Goal: Go to known website: Access a specific website the user already knows

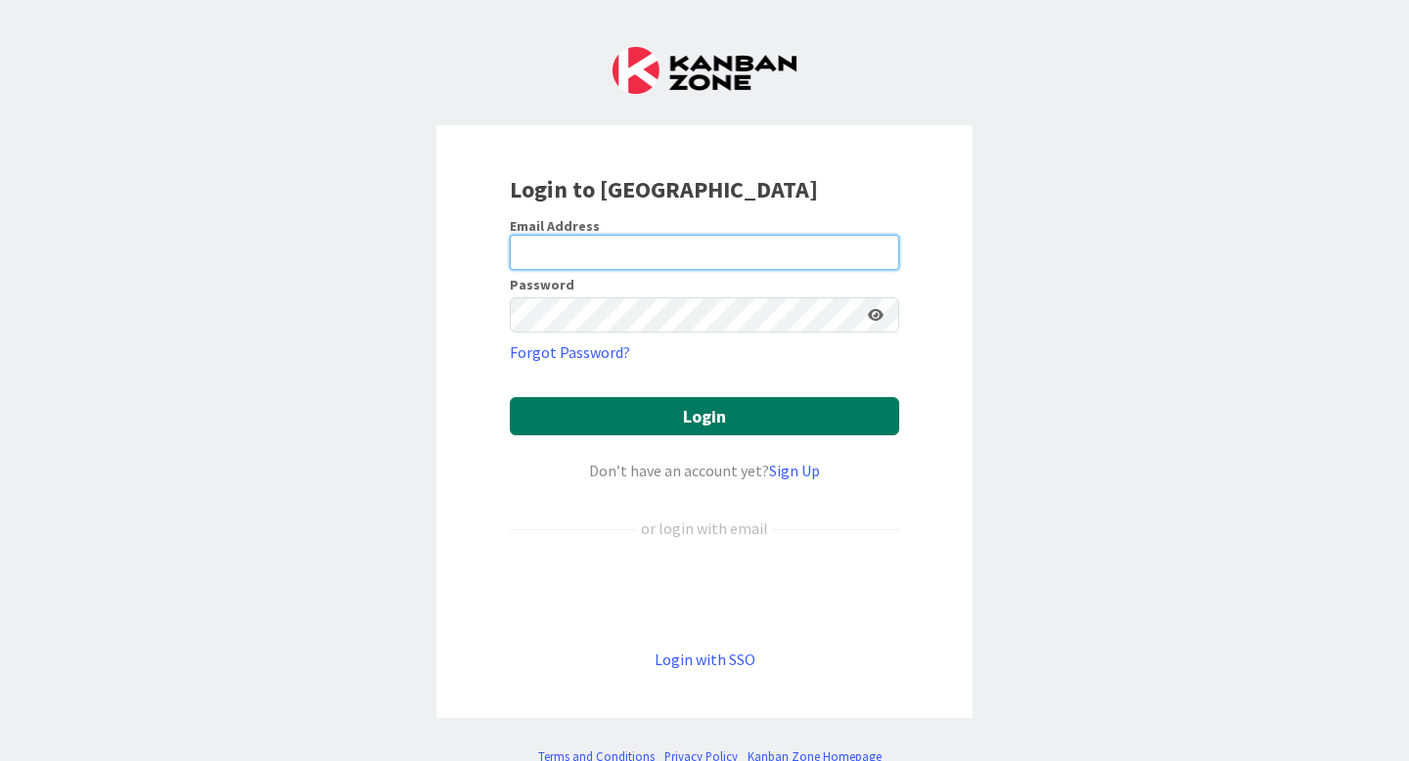
type input "[EMAIL_ADDRESS][PERSON_NAME][DOMAIN_NAME]"
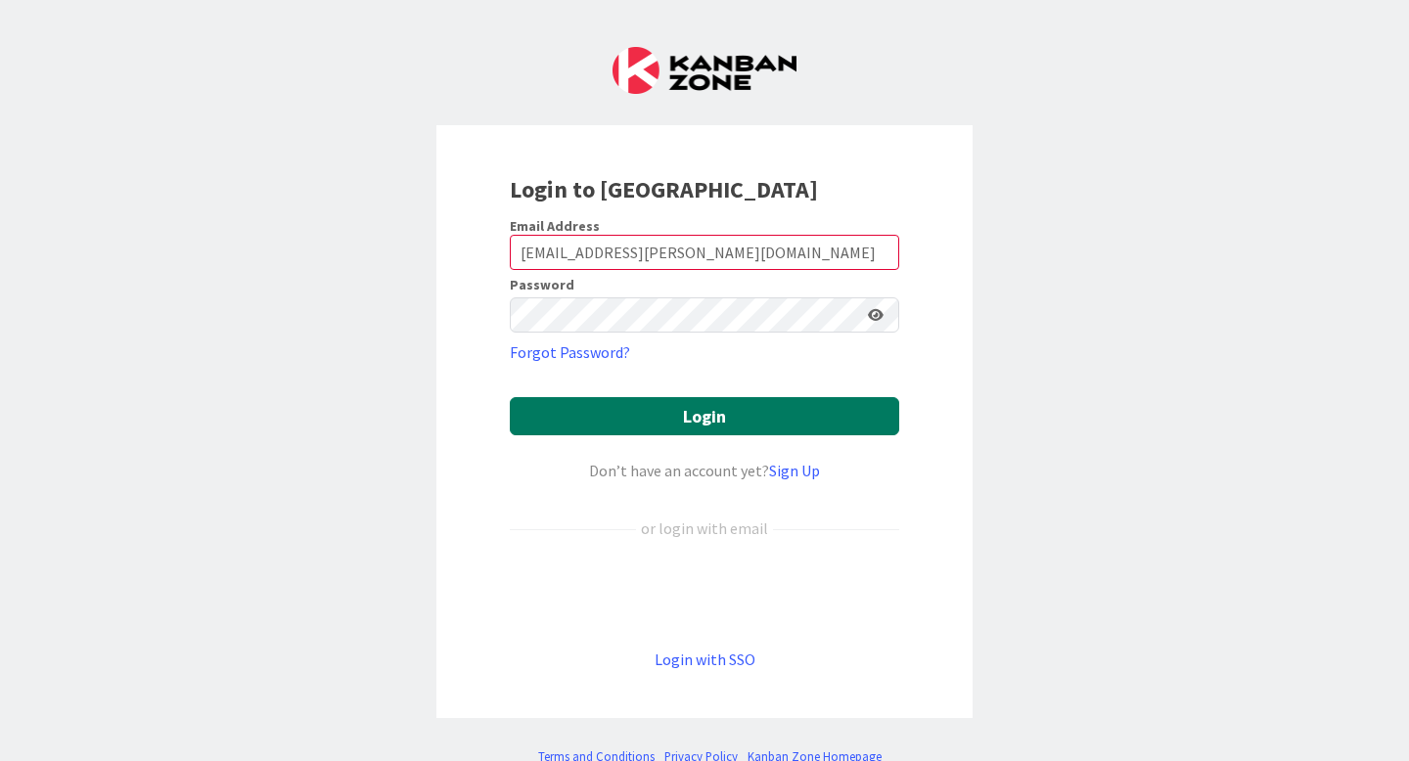
click at [608, 426] on button "Login" at bounding box center [704, 416] width 389 height 38
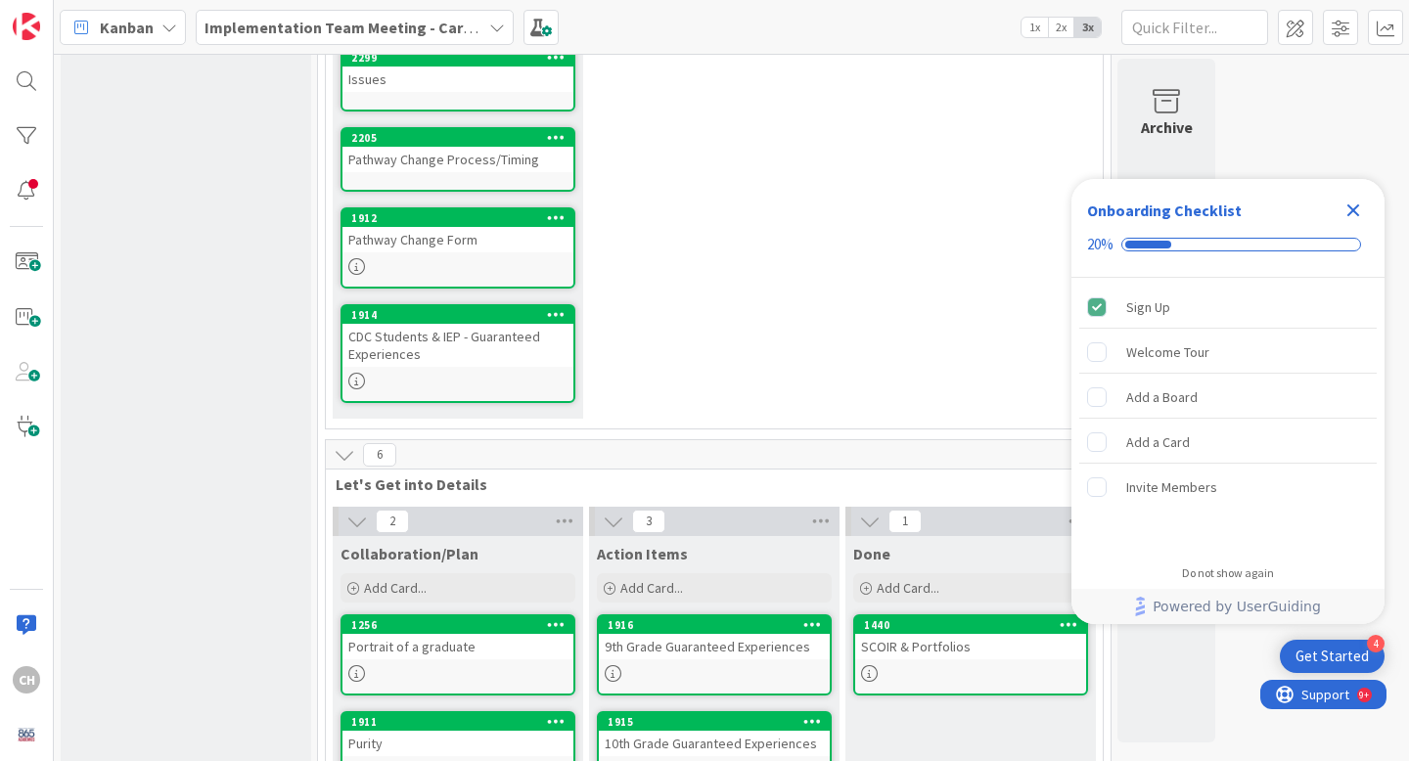
scroll to position [429, 0]
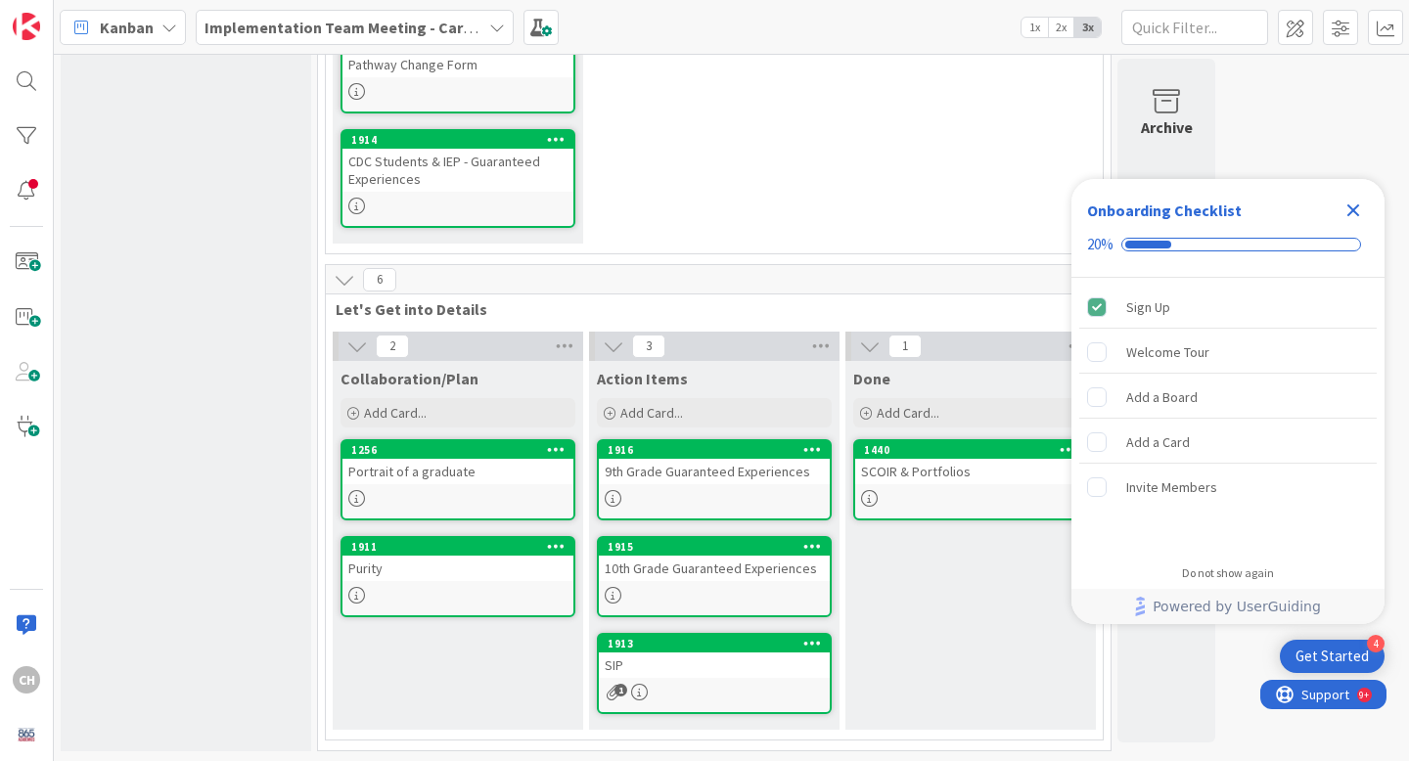
click at [1354, 211] on icon "Close Checklist" at bounding box center [1353, 210] width 13 height 13
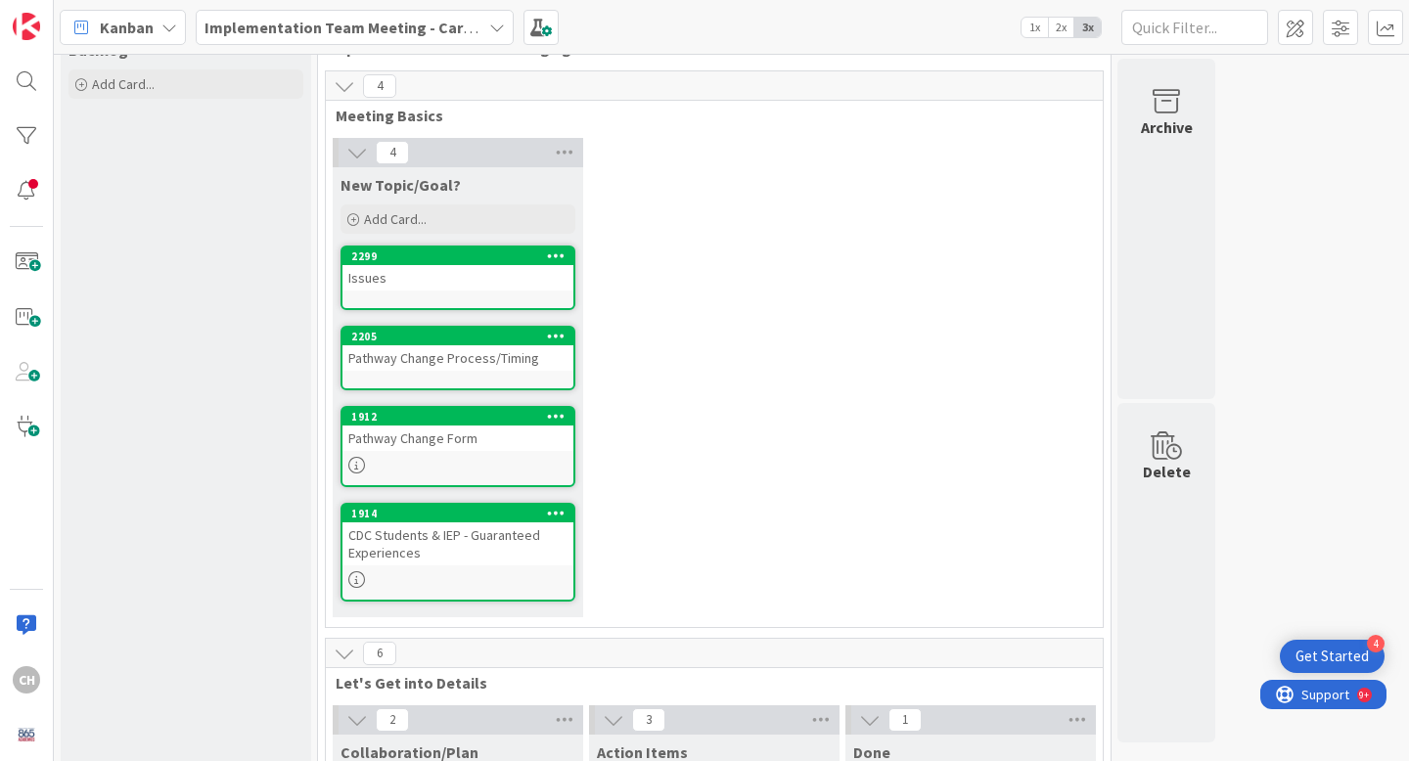
scroll to position [0, 0]
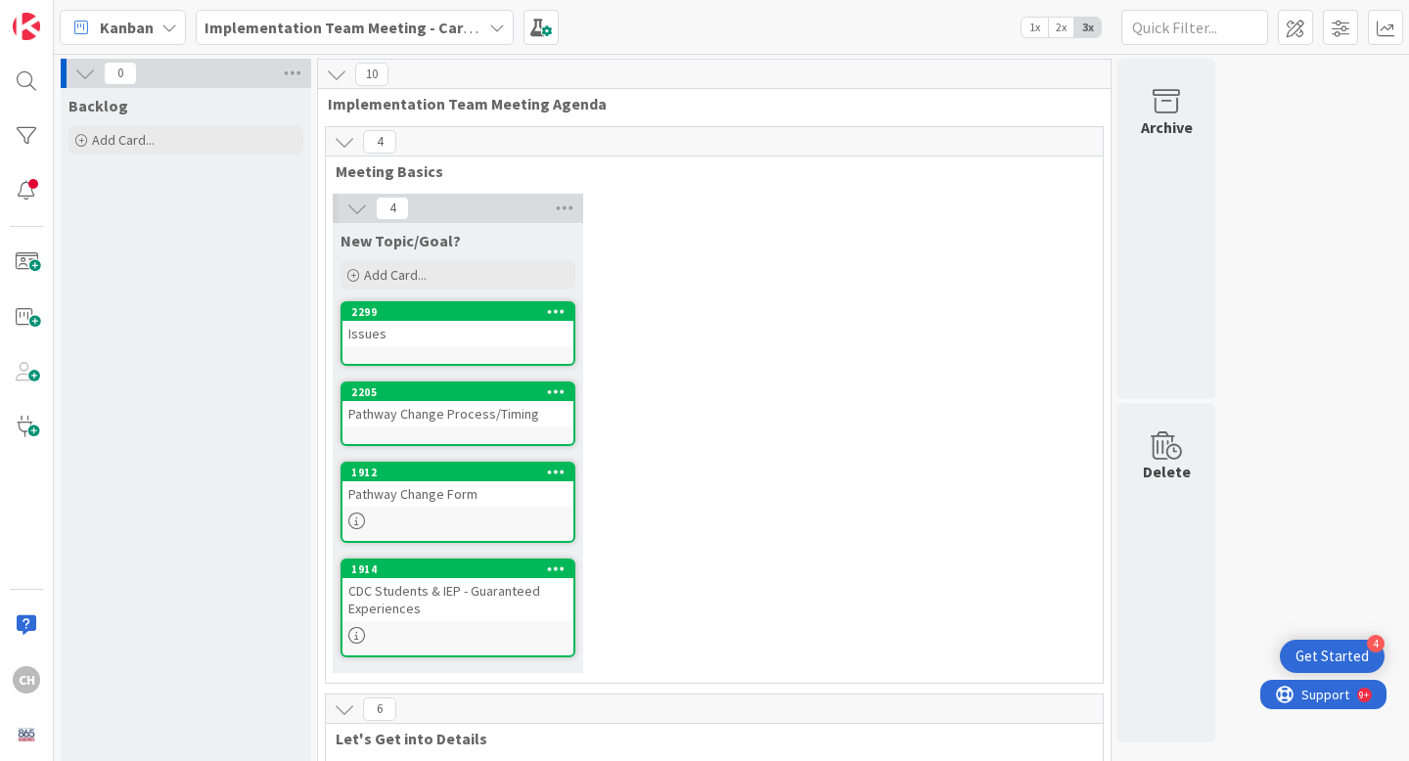
click at [336, 69] on icon at bounding box center [337, 75] width 22 height 22
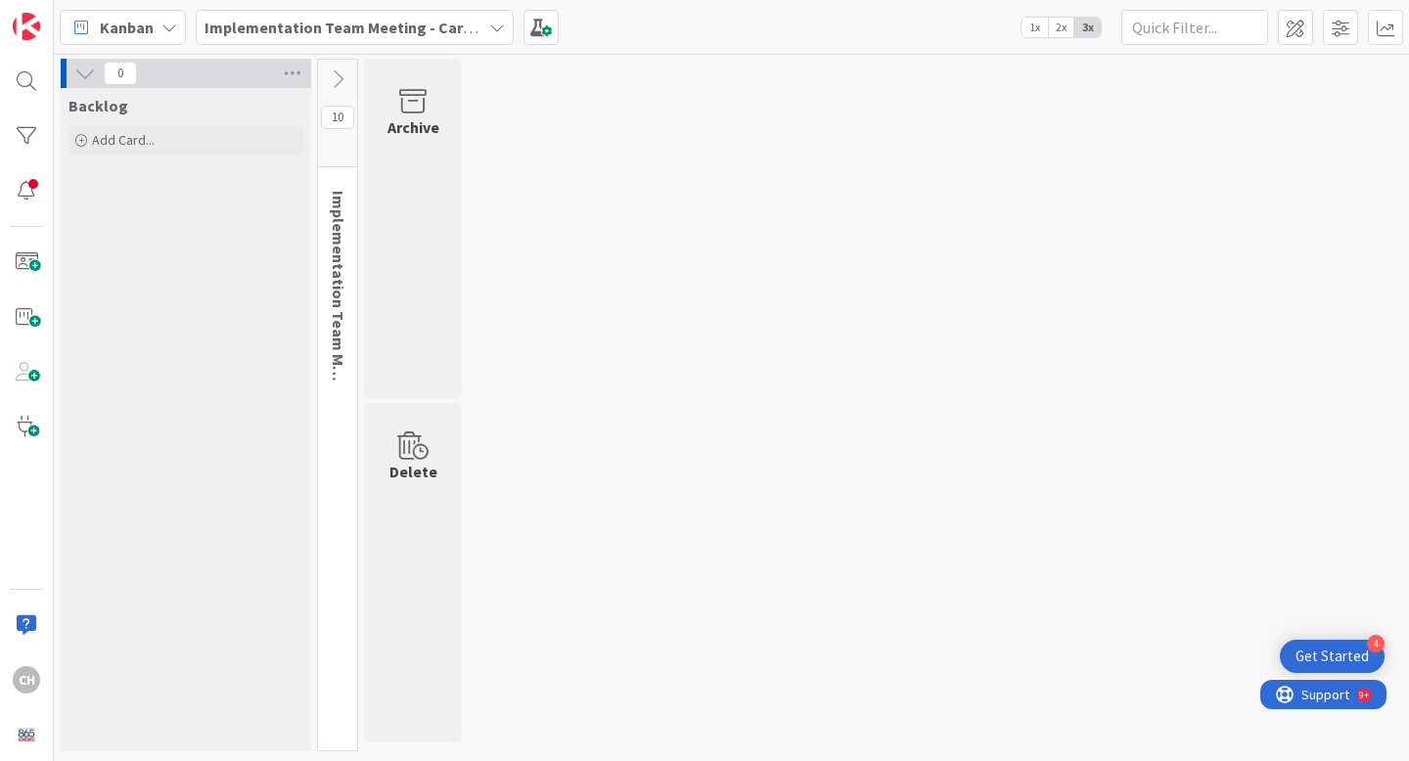
click at [338, 80] on icon at bounding box center [338, 79] width 22 height 22
